Goal: Task Accomplishment & Management: Use online tool/utility

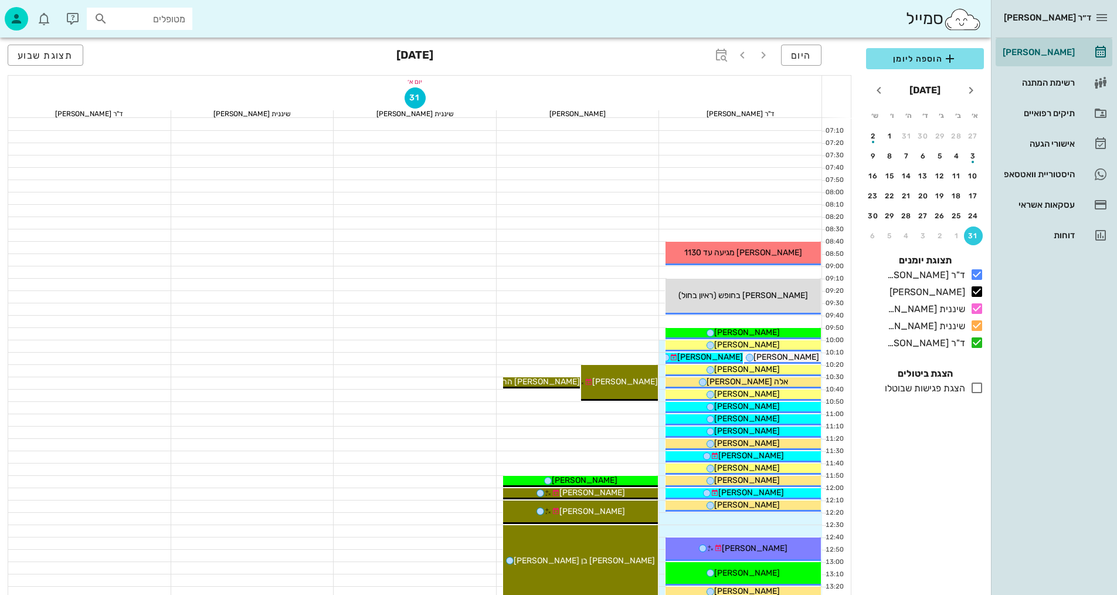
drag, startPoint x: 0, startPoint y: 0, endPoint x: 561, endPoint y: 301, distance: 636.1
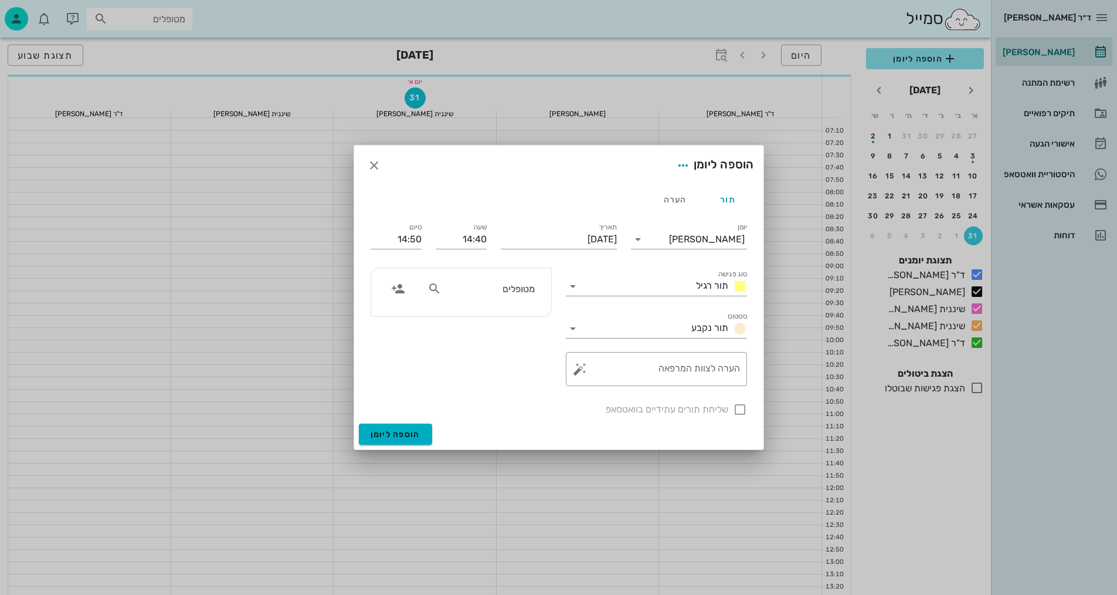
scroll to position [386, 0]
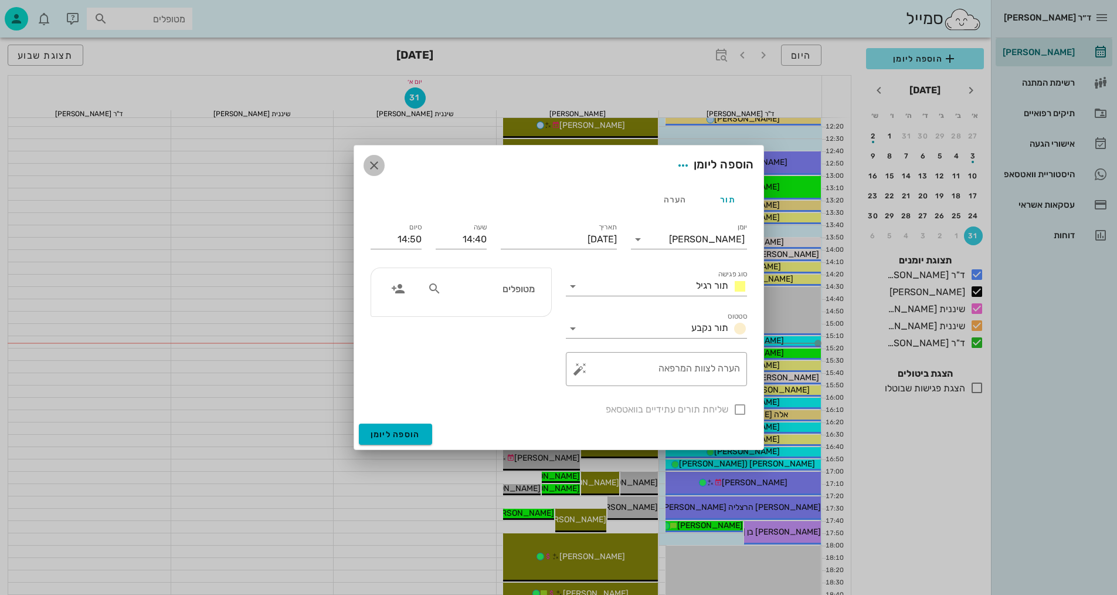
click at [380, 163] on icon "button" at bounding box center [374, 165] width 14 height 14
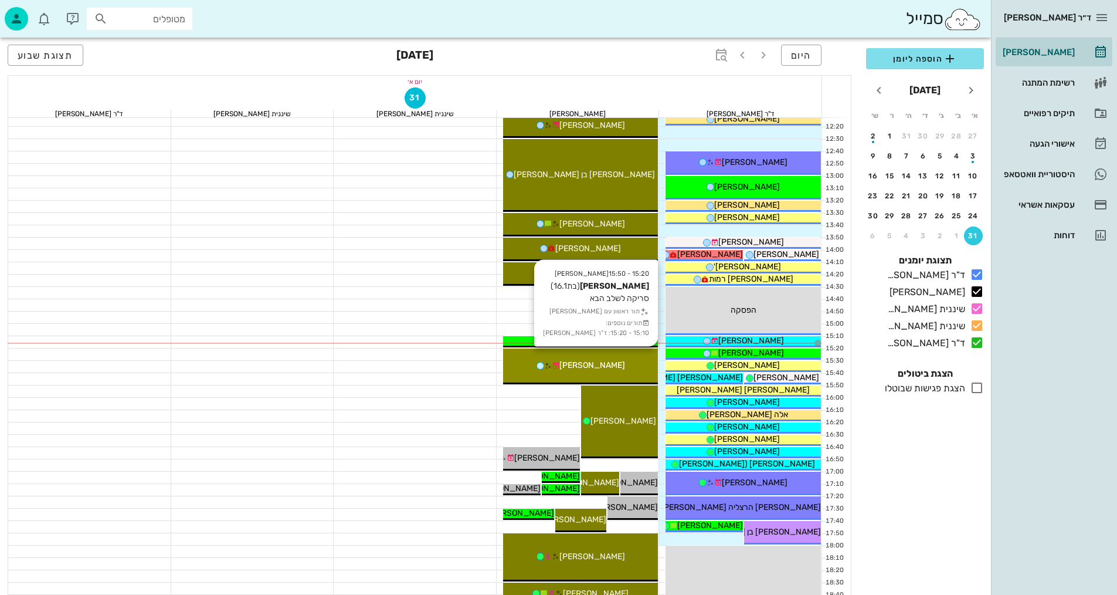
click at [620, 359] on div "[PERSON_NAME]" at bounding box center [580, 365] width 155 height 12
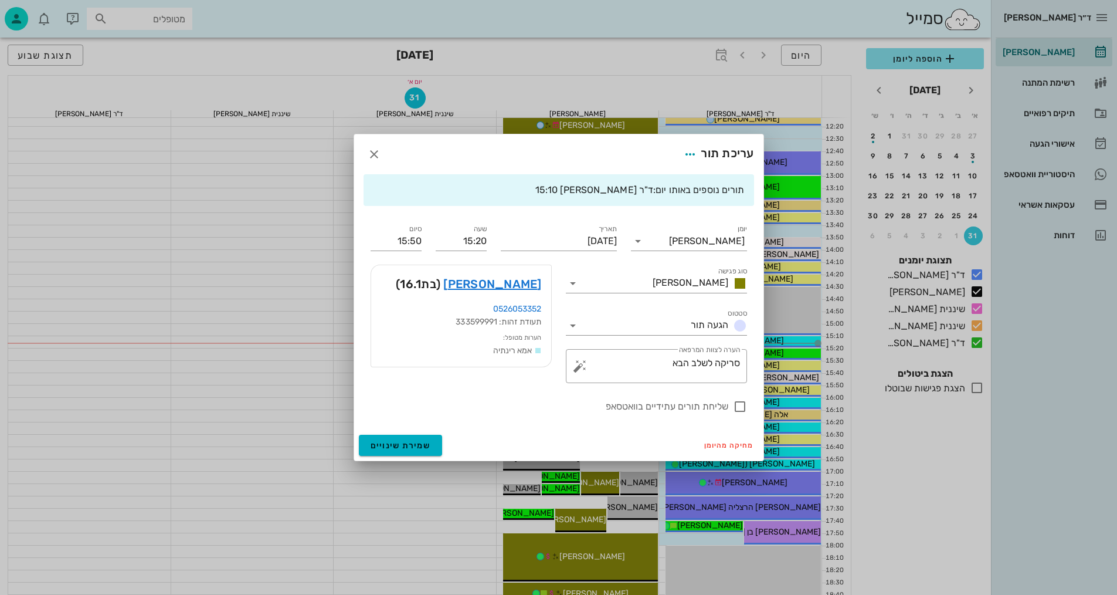
click at [192, 518] on div at bounding box center [558, 297] width 1117 height 595
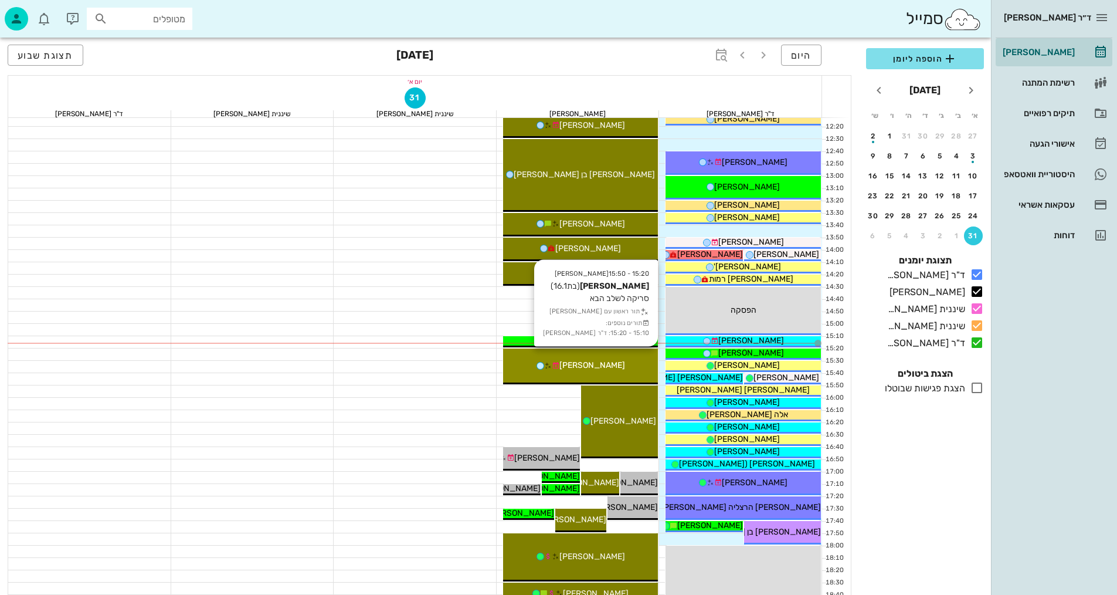
click at [583, 361] on span "[PERSON_NAME]" at bounding box center [592, 365] width 66 height 10
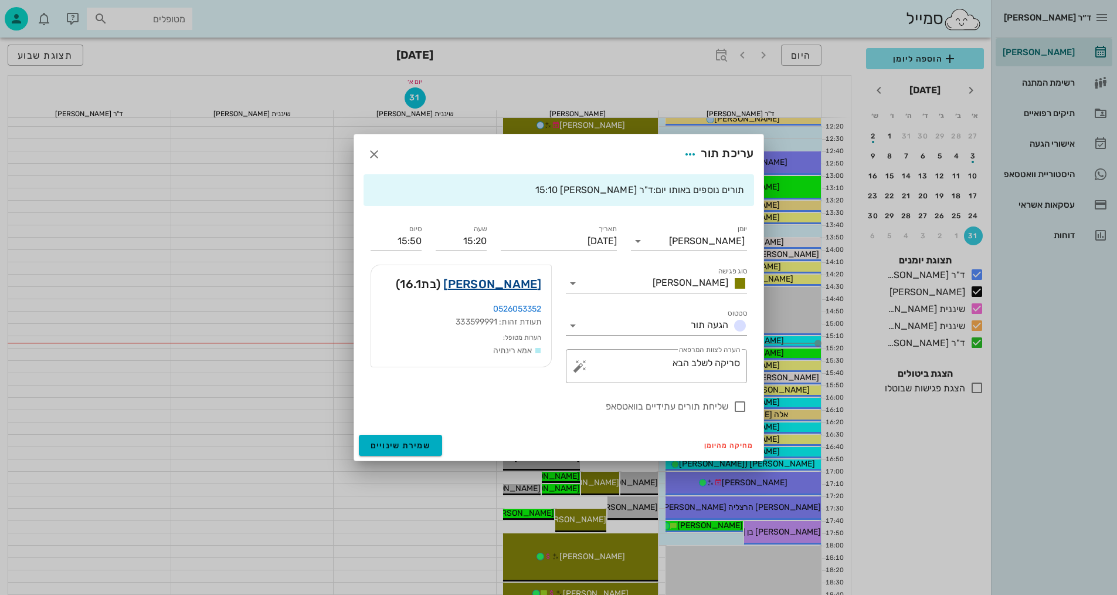
click at [521, 281] on link "[PERSON_NAME]" at bounding box center [492, 283] width 98 height 19
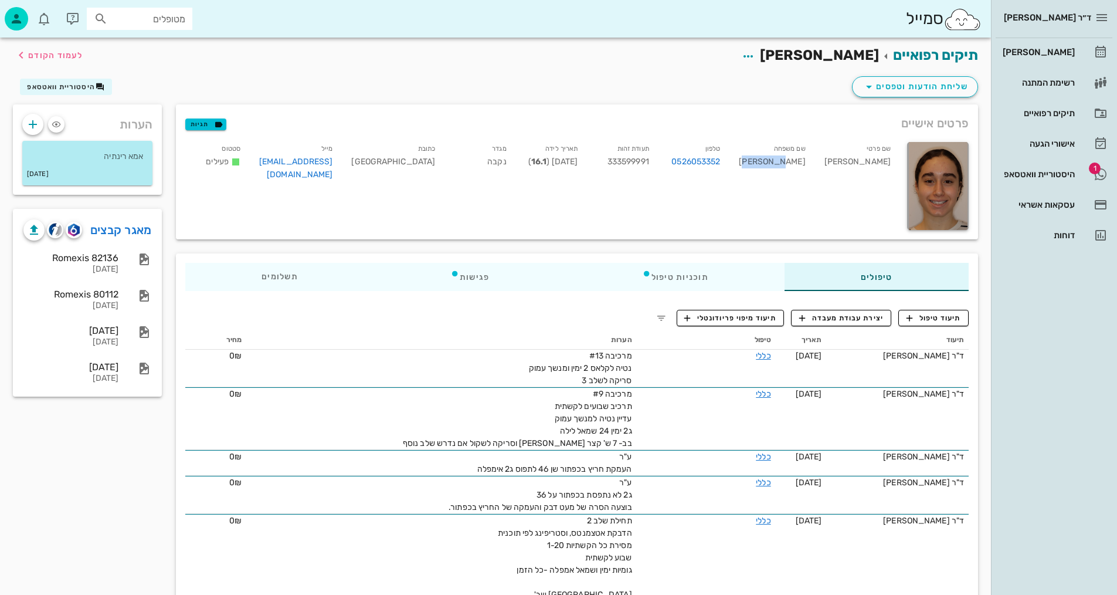
drag, startPoint x: 816, startPoint y: 164, endPoint x: 787, endPoint y: 164, distance: 28.1
click at [786, 164] on div "שם משפחה [PERSON_NAME]" at bounding box center [771, 164] width 85 height 49
copy div "[PERSON_NAME]"
click at [1065, 377] on div "ד״ר [PERSON_NAME] [PERSON_NAME] רשימת המתנה תיקים רפואיים אישורי הגעה 1 היסטורי…" at bounding box center [1054, 297] width 126 height 595
click at [934, 324] on button "תיעוד טיפול" at bounding box center [933, 318] width 70 height 16
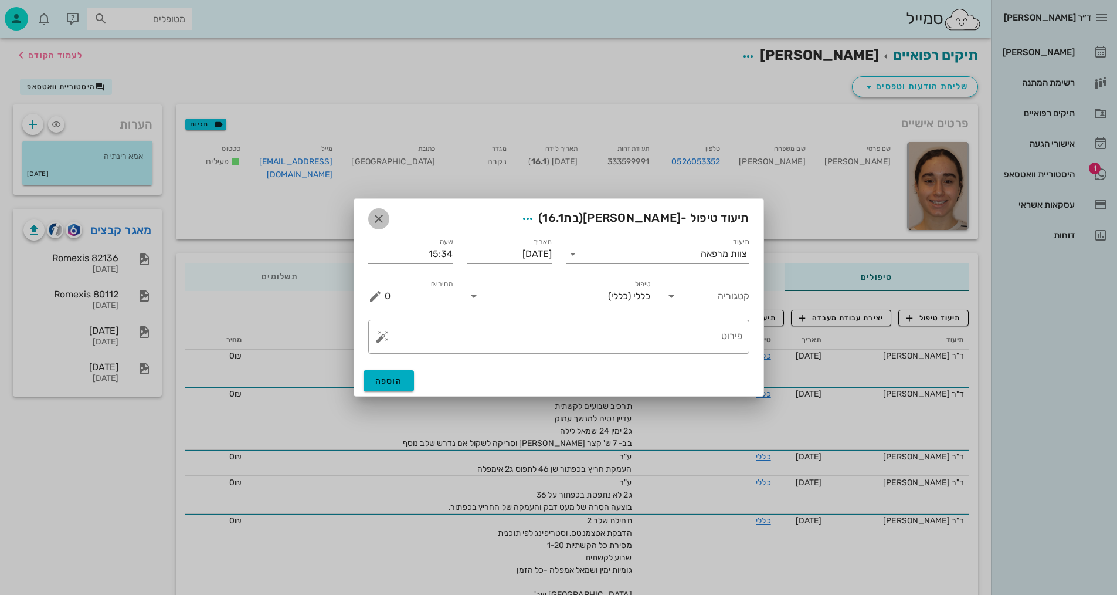
drag, startPoint x: 382, startPoint y: 222, endPoint x: 403, endPoint y: 233, distance: 24.1
click at [381, 222] on icon "button" at bounding box center [379, 219] width 14 height 14
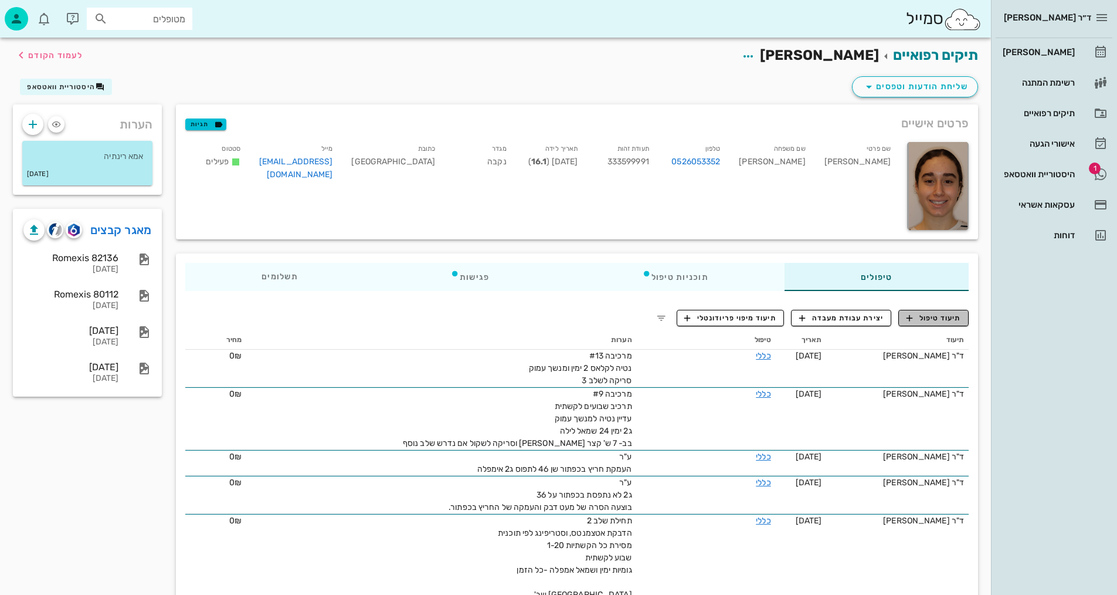
click at [921, 313] on span "תיעוד טיפול" at bounding box center [933, 318] width 55 height 11
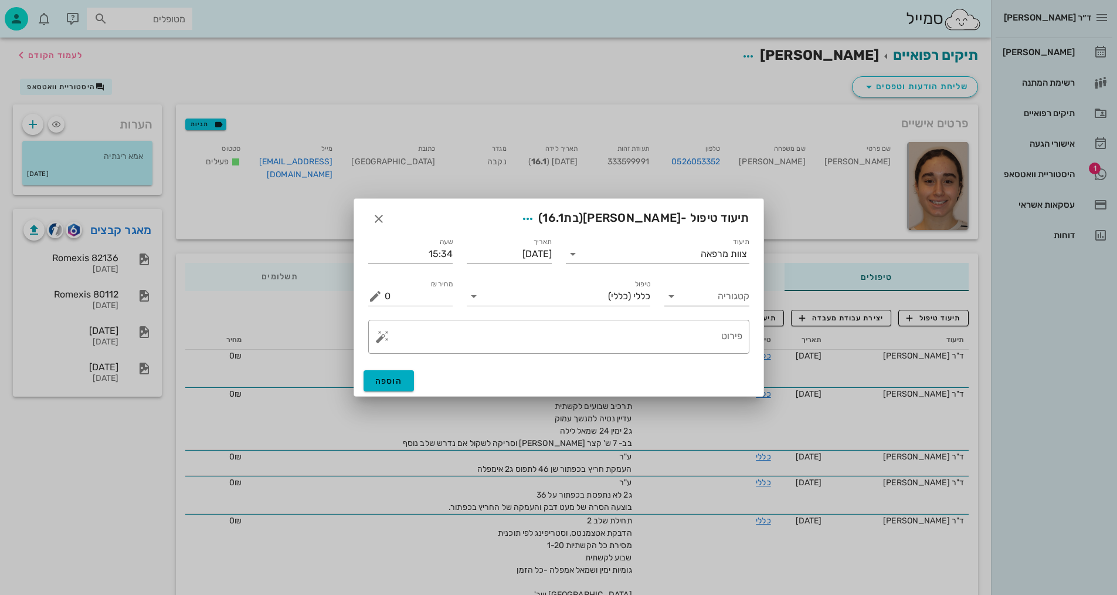
click at [706, 300] on input "קטגוריה" at bounding box center [716, 296] width 66 height 19
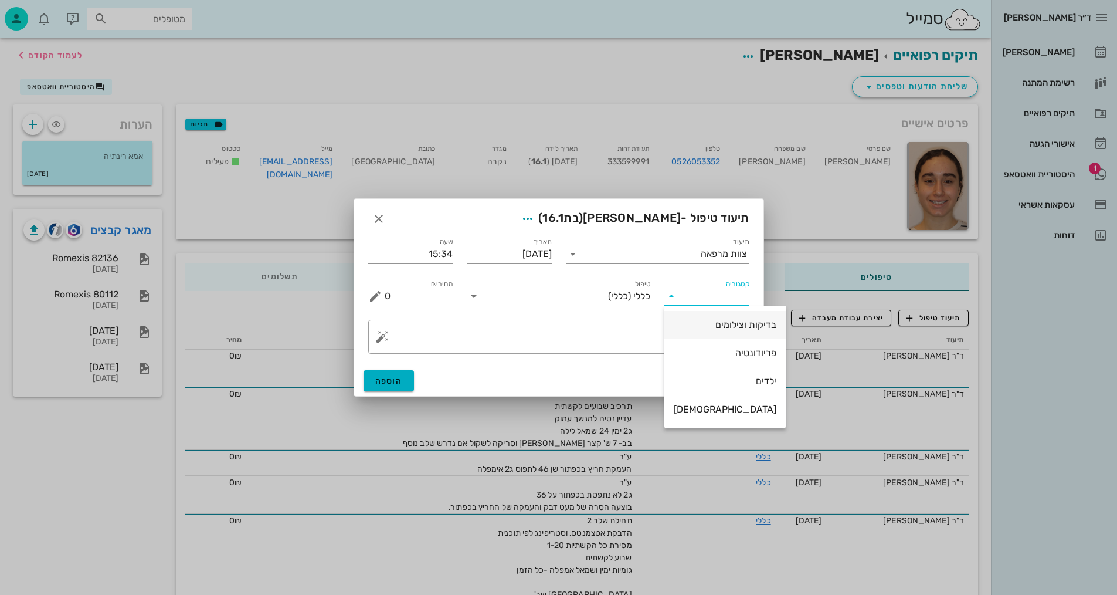
click at [714, 325] on div "בדיקות וצילומים" at bounding box center [725, 324] width 103 height 11
type input "בדיקות וצילומים"
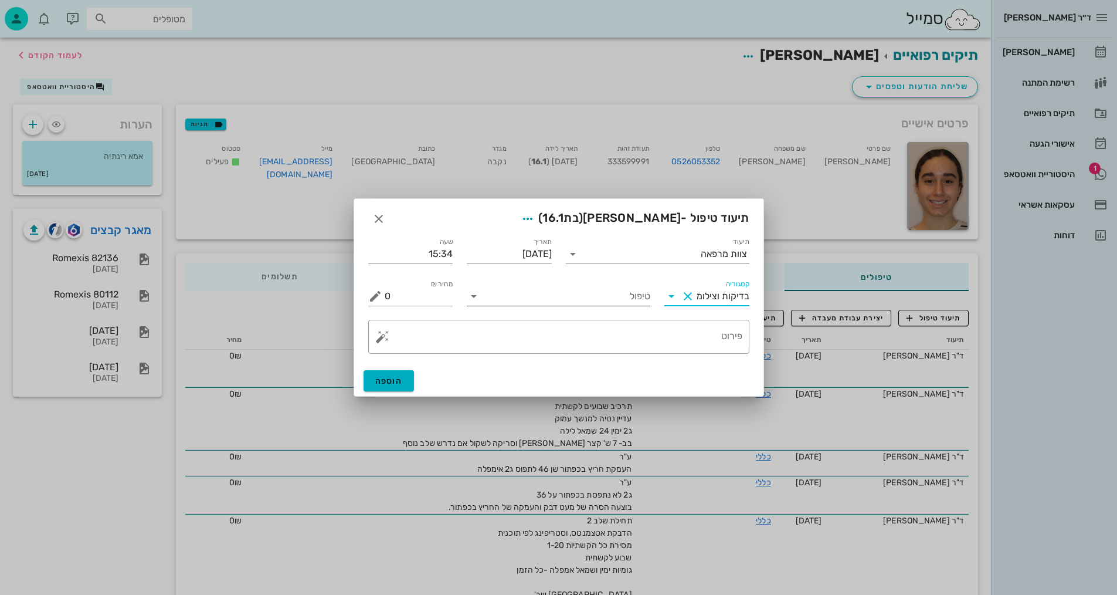
click at [631, 300] on input "טיפול" at bounding box center [566, 296] width 167 height 19
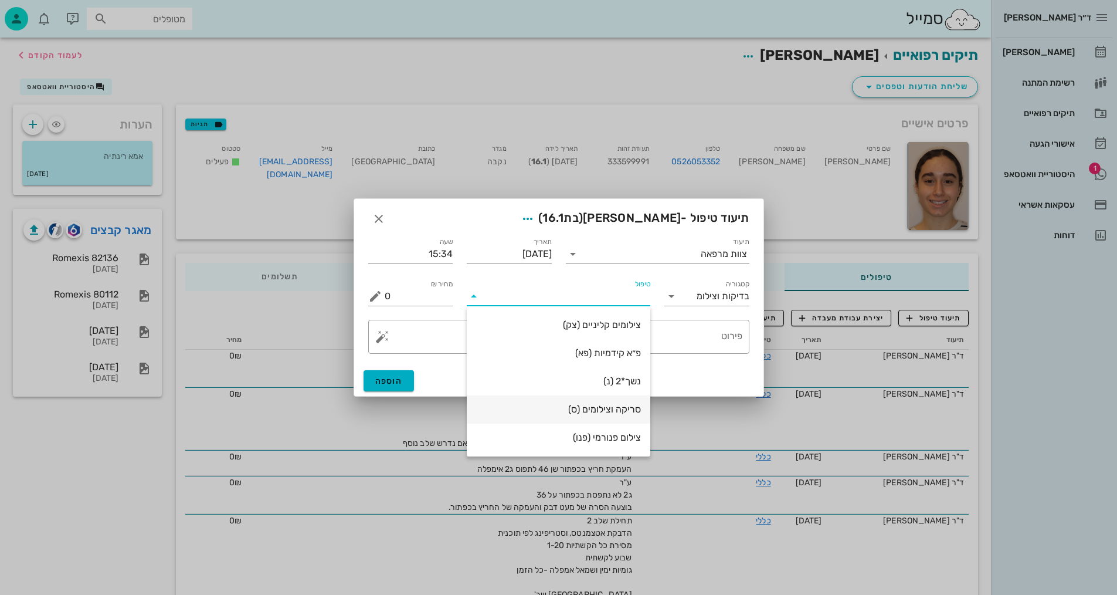
click at [620, 408] on div "סריקה וצילומים (ס)" at bounding box center [558, 408] width 165 height 11
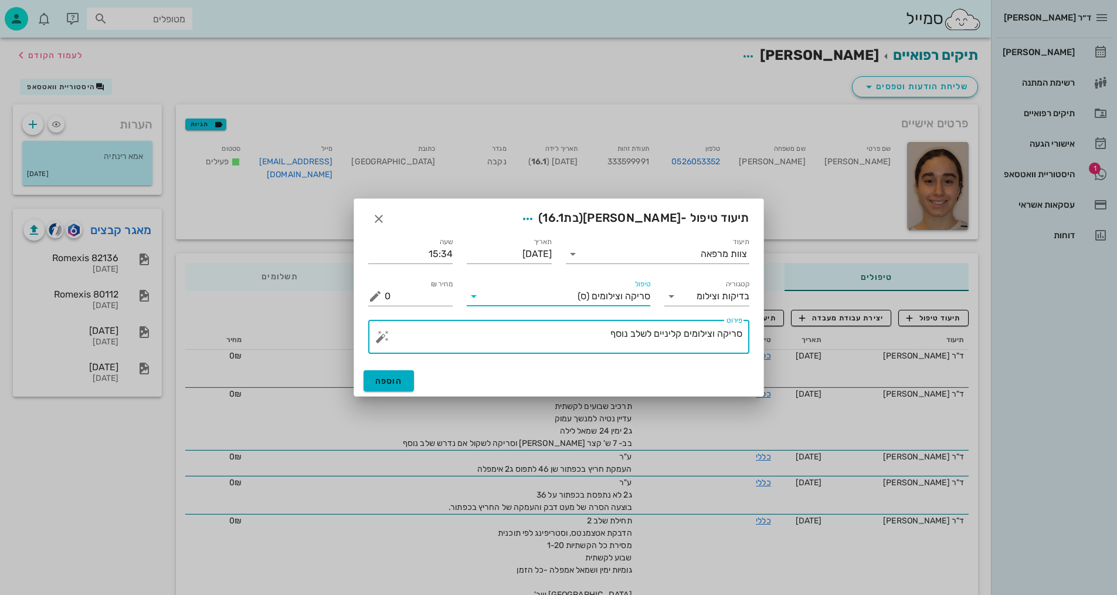
drag, startPoint x: 605, startPoint y: 333, endPoint x: 633, endPoint y: 330, distance: 28.4
click at [633, 330] on textarea "סריקה וצילומים קליניים לשלב נוסף" at bounding box center [564, 339] width 358 height 28
type textarea "[PERSON_NAME] וצילומים קליניים לשלב 3 - [PERSON_NAME]"
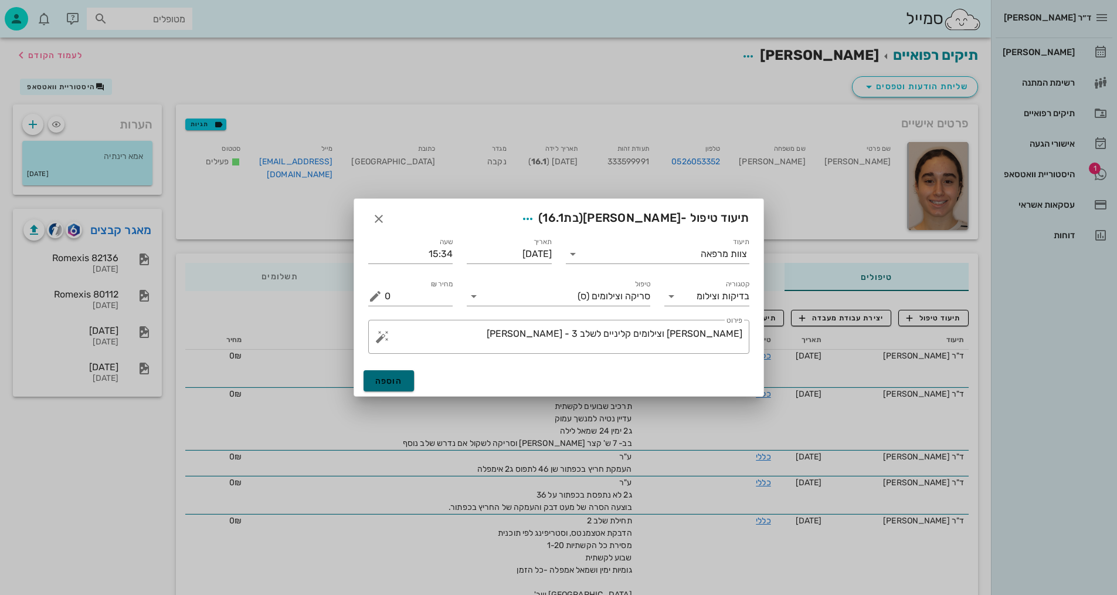
click at [393, 384] on span "הוספה" at bounding box center [389, 381] width 28 height 10
